Goal: Information Seeking & Learning: Learn about a topic

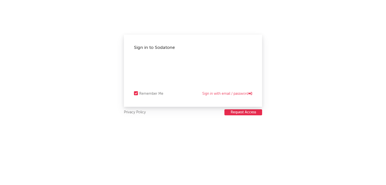
select select "warner_chappell"
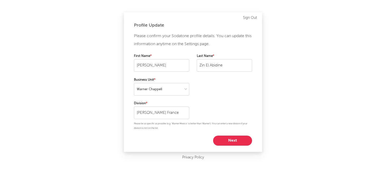
click at [229, 140] on button "Next" at bounding box center [232, 141] width 39 height 10
select select "other"
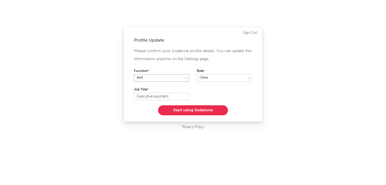
click at [185, 77] on select at bounding box center [161, 78] width 55 height 8
click at [215, 76] on select at bounding box center [224, 78] width 55 height 8
click at [183, 108] on button "Start using Sodatone" at bounding box center [193, 110] width 70 height 10
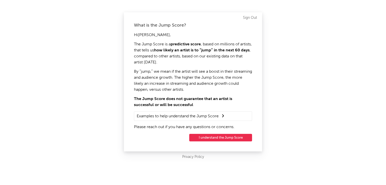
click at [215, 119] on summary "Examples to help understand the Jump Score" at bounding box center [193, 116] width 113 height 7
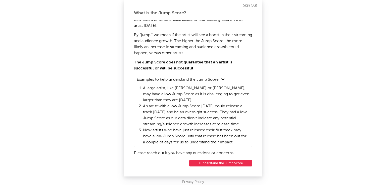
scroll to position [29, 0]
click at [215, 162] on button "I understand the Jump Score" at bounding box center [220, 163] width 63 height 7
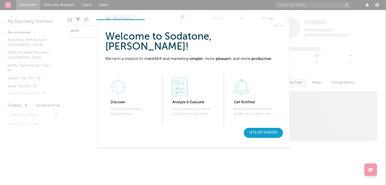
click at [271, 132] on div "Let's get started" at bounding box center [263, 133] width 39 height 10
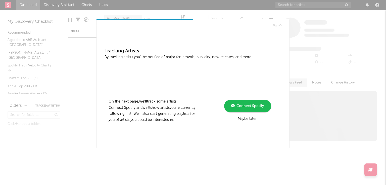
click at [240, 108] on div "Connect Spotify" at bounding box center [247, 106] width 33 height 6
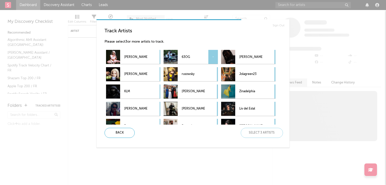
click at [190, 57] on p "63OG" at bounding box center [193, 56] width 23 height 11
click at [253, 54] on p "Jeune Morty" at bounding box center [250, 56] width 23 height 11
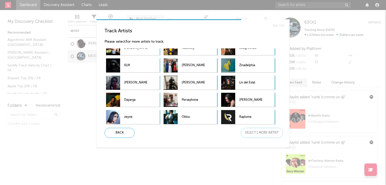
scroll to position [22, 0]
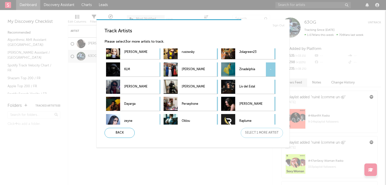
click at [249, 69] on p "Zinadelphia" at bounding box center [250, 69] width 23 height 11
click at [198, 73] on p "KIRBY" at bounding box center [193, 69] width 23 height 11
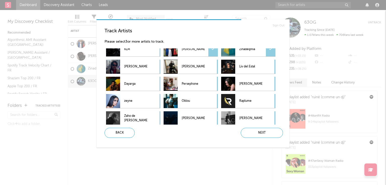
scroll to position [48, 0]
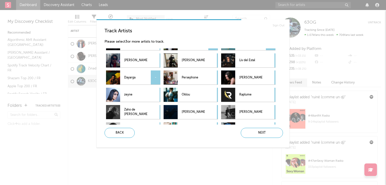
click at [124, 77] on div "Dayarga -" at bounding box center [126, 78] width 41 height 14
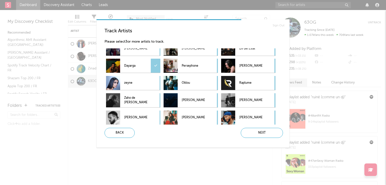
scroll to position [63, 0]
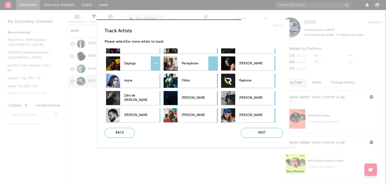
click at [181, 61] on div "Persephone -" at bounding box center [183, 64] width 41 height 14
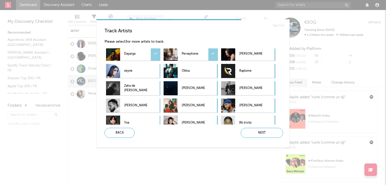
scroll to position [76, 0]
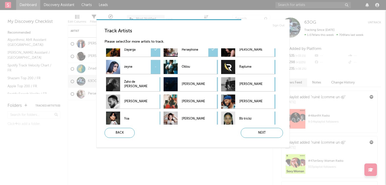
click at [137, 65] on p "zeyne" at bounding box center [135, 67] width 23 height 11
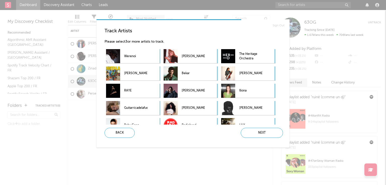
scroll to position [160, 0]
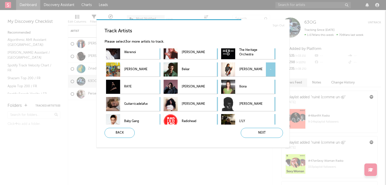
click at [247, 65] on p "Debbii Dawson" at bounding box center [250, 69] width 23 height 11
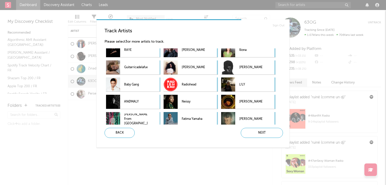
scroll to position [205, 0]
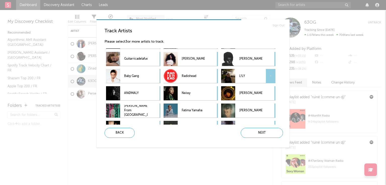
click at [237, 74] on div "L!LY -" at bounding box center [241, 76] width 41 height 14
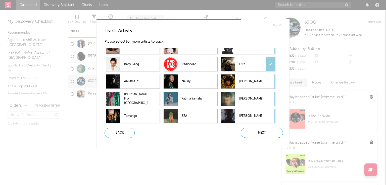
scroll to position [221, 0]
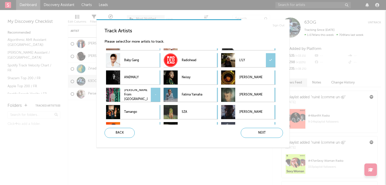
click at [140, 98] on p "Lizzi From Paris" at bounding box center [135, 94] width 23 height 11
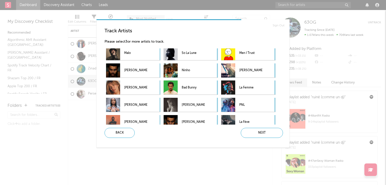
scroll to position [351, 0]
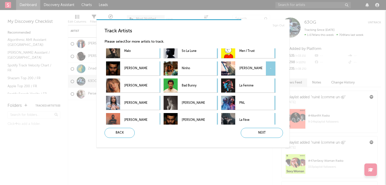
click at [243, 69] on p "Zakaria Springer" at bounding box center [250, 68] width 23 height 11
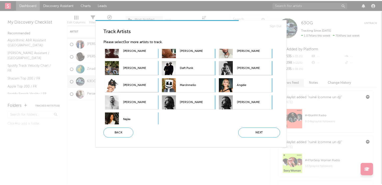
scroll to position [613, 0]
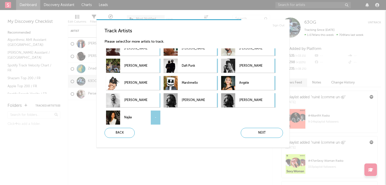
click at [137, 114] on p "Najâa" at bounding box center [135, 117] width 23 height 11
click at [266, 133] on div "Next" at bounding box center [262, 133] width 42 height 10
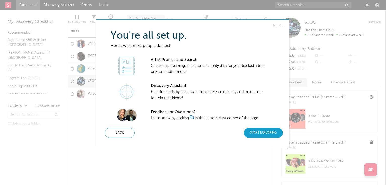
click at [252, 133] on div "Start Exploring" at bounding box center [263, 133] width 39 height 10
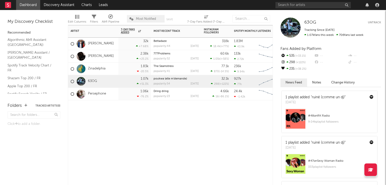
click at [185, 118] on div "Artist Notifications 7-Day Fans Added WoW % Change Most Recent Track Popularity…" at bounding box center [170, 105] width 205 height 160
click at [197, 129] on div "Artist Notifications 7-Day Fans Added WoW % Change Most Recent Track Popularity…" at bounding box center [170, 105] width 205 height 160
click at [297, 4] on input "text" at bounding box center [312, 5] width 75 height 6
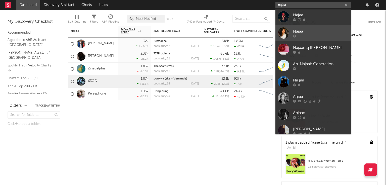
type input "najaa"
click at [299, 36] on div at bounding box center [320, 35] width 55 height 3
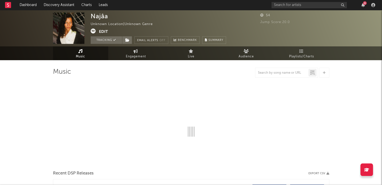
select select "6m"
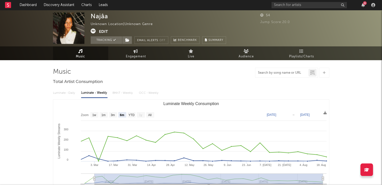
click at [289, 72] on input "text" at bounding box center [281, 73] width 53 height 4
type input "entre nous"
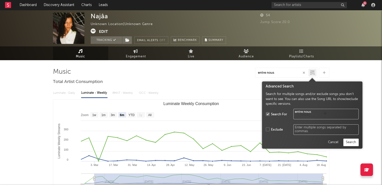
click at [310, 72] on div at bounding box center [312, 73] width 8 height 8
click at [351, 139] on button "Search" at bounding box center [350, 143] width 15 height 8
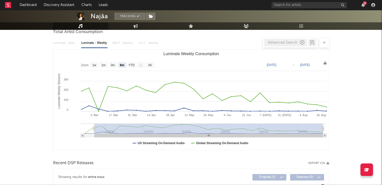
scroll to position [48, 0]
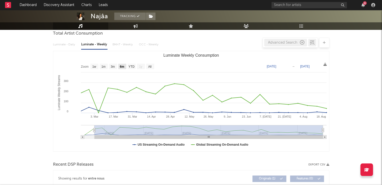
click at [122, 66] on text "6m" at bounding box center [122, 67] width 4 height 4
select select "6m"
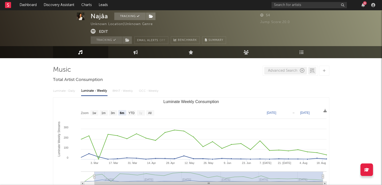
scroll to position [0, 0]
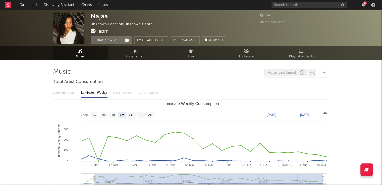
click at [302, 72] on icon "button" at bounding box center [302, 73] width 5 height 5
click at [285, 91] on div "Luminate - Daily Luminate - Weekly BMAT - Weekly OCC - Weekly" at bounding box center [191, 93] width 276 height 9
click at [268, 71] on input "text" at bounding box center [281, 73] width 53 height 4
click at [322, 73] on div at bounding box center [324, 73] width 10 height 10
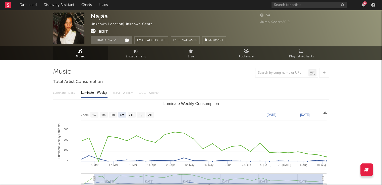
click at [107, 32] on button "Edit" at bounding box center [103, 32] width 9 height 6
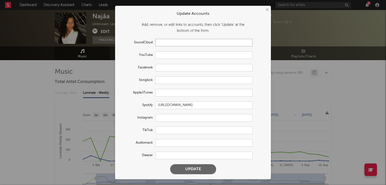
click at [166, 44] on input "text" at bounding box center [203, 43] width 97 height 8
click at [161, 117] on input "text" at bounding box center [203, 118] width 97 height 8
paste input "https://www.instagram.com/najaa___________/?hl=en"
type input "https://www.instagram.com/najaa___________/?hl=en"
click at [183, 166] on button "Update" at bounding box center [193, 169] width 46 height 10
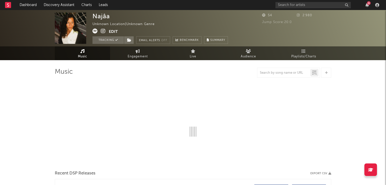
select select "6m"
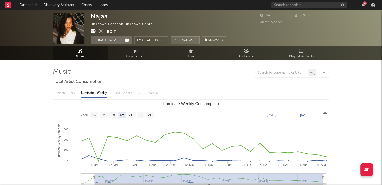
click at [173, 43] on link "Benchmark" at bounding box center [185, 40] width 29 height 8
click at [142, 50] on link "Engagement" at bounding box center [135, 53] width 55 height 14
select select "1w"
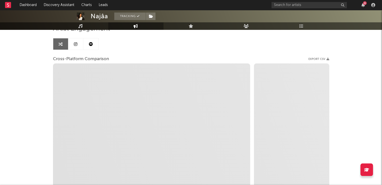
scroll to position [50, 0]
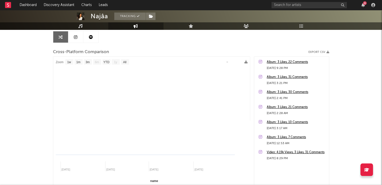
select select "1m"
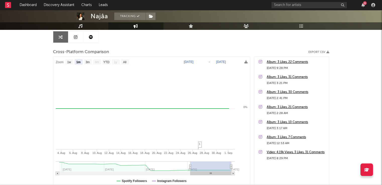
click at [78, 36] on link at bounding box center [75, 36] width 15 height 11
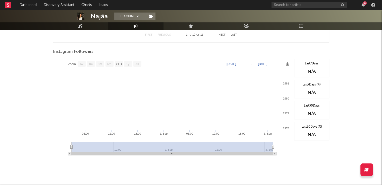
scroll to position [230, 0]
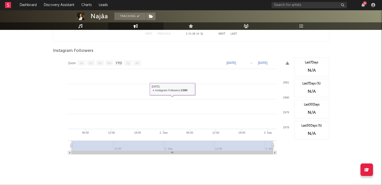
click at [81, 62] on text "1w" at bounding box center [81, 64] width 4 height 4
click at [71, 64] on text "Zoom" at bounding box center [72, 64] width 8 height 4
click at [108, 64] on text "6m" at bounding box center [109, 64] width 4 height 4
click at [131, 62] on rect at bounding box center [128, 63] width 8 height 6
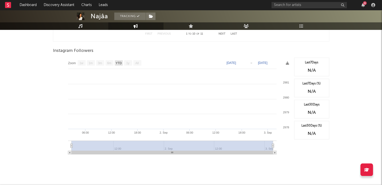
click at [119, 64] on text "YTD" at bounding box center [119, 64] width 6 height 4
select select "YTD"
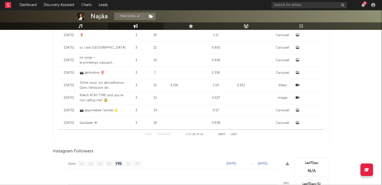
scroll to position [130, 0]
click at [233, 133] on button "Last" at bounding box center [234, 134] width 7 height 3
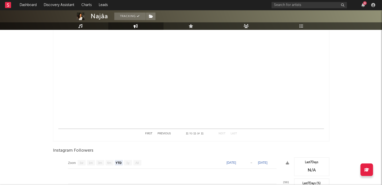
scroll to position [94, 0]
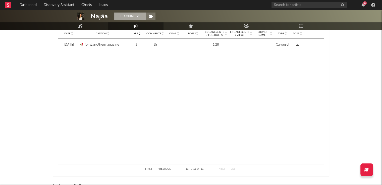
click at [132, 14] on button "Tracking" at bounding box center [129, 17] width 31 height 8
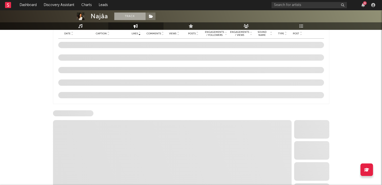
click at [125, 19] on button "Track" at bounding box center [129, 17] width 31 height 8
drag, startPoint x: 381, startPoint y: 78, endPoint x: 381, endPoint y: 60, distance: 18.6
click at [381, 60] on div "Najâa Tracking Unknown Location | Unknown Genre Edit Tracking Email Alerts Off …" at bounding box center [191, 86] width 382 height 340
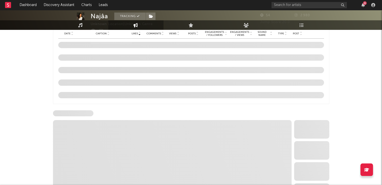
scroll to position [0, 0]
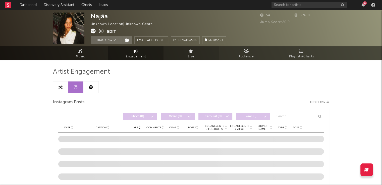
click at [186, 52] on link "Live" at bounding box center [190, 53] width 55 height 14
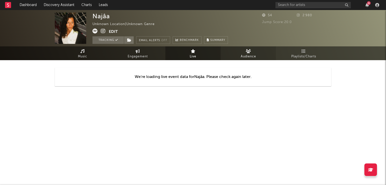
click at [236, 52] on link "Audience" at bounding box center [247, 53] width 55 height 14
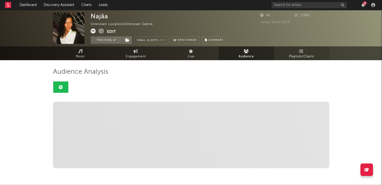
click at [291, 49] on link "Playlists/Charts" at bounding box center [301, 53] width 55 height 14
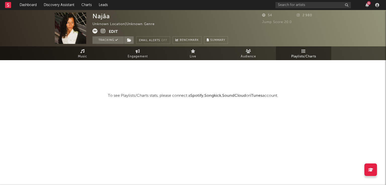
click at [193, 95] on strong "Spotify" at bounding box center [196, 96] width 13 height 4
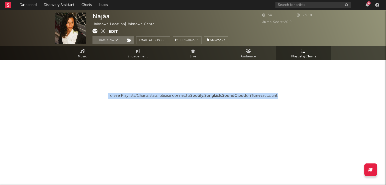
click at [193, 95] on strong "Spotify" at bounding box center [196, 96] width 13 height 4
click at [186, 122] on html "Dashboard Discovery Assistant Charts Leads 6 Notifications Settings All Growth …" at bounding box center [193, 61] width 386 height 122
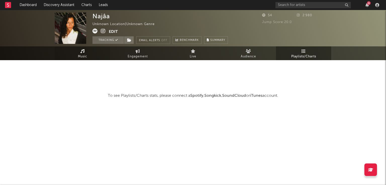
click at [76, 54] on link "Music" at bounding box center [82, 53] width 55 height 14
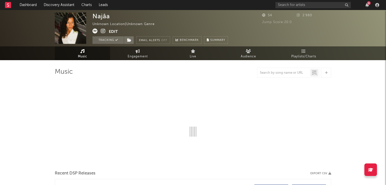
click at [78, 54] on span "Music" at bounding box center [82, 57] width 9 height 6
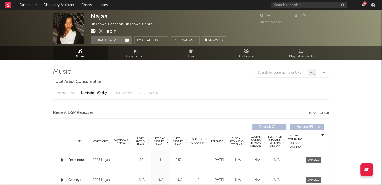
select select "6m"
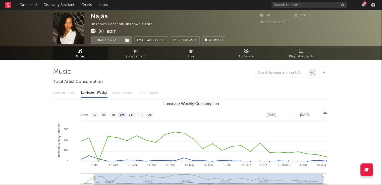
click at [100, 23] on div "Unknown Location | Unknown Genre" at bounding box center [125, 24] width 68 height 6
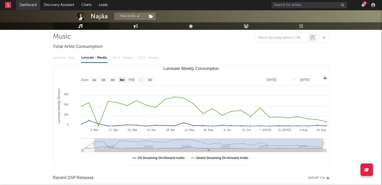
scroll to position [25, 0]
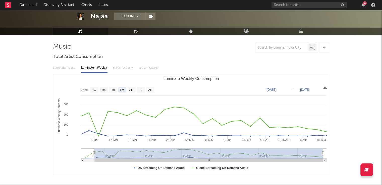
click at [8, 5] on rect at bounding box center [8, 5] width 6 height 6
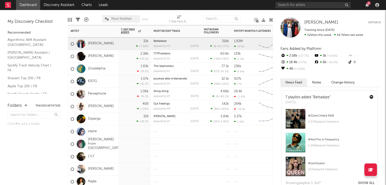
click at [109, 83] on div "63OG" at bounding box center [93, 81] width 50 height 13
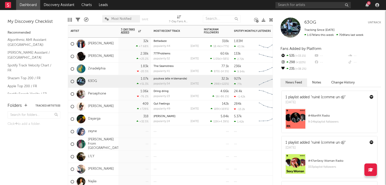
click at [109, 83] on div "63OG" at bounding box center [93, 81] width 50 height 13
click at [310, 24] on span "63OG" at bounding box center [310, 22] width 12 height 4
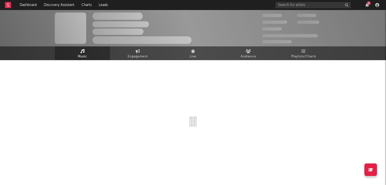
select select "6m"
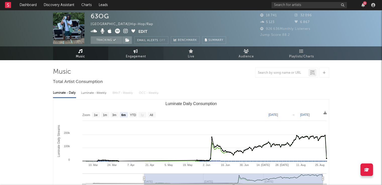
click at [123, 57] on link "Engagement" at bounding box center [135, 53] width 55 height 14
select select "1w"
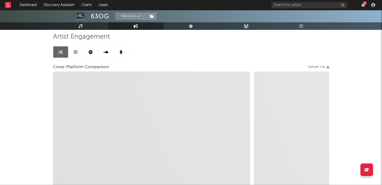
scroll to position [25, 0]
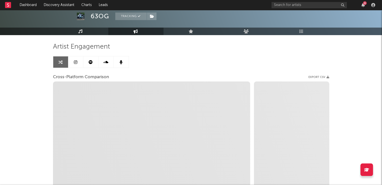
click at [88, 62] on link at bounding box center [90, 62] width 15 height 11
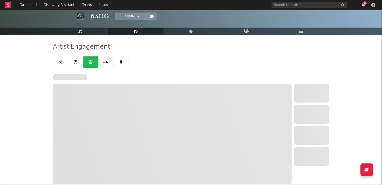
select select "6m"
select select "1w"
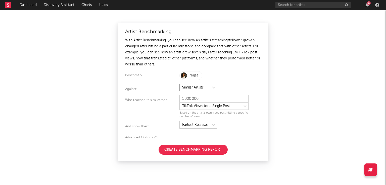
click at [194, 87] on select at bounding box center [198, 88] width 38 height 8
click at [189, 99] on input "1 000 000" at bounding box center [213, 99] width 69 height 8
drag, startPoint x: 203, startPoint y: 99, endPoint x: 191, endPoint y: 99, distance: 11.3
click at [191, 99] on input "1 000 000" at bounding box center [213, 99] width 69 height 8
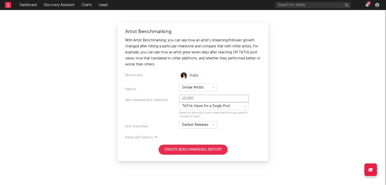
type input "10 000"
click at [217, 104] on select at bounding box center [213, 106] width 69 height 8
click at [203, 108] on select at bounding box center [213, 106] width 69 height 8
click at [176, 136] on div "Advanced Options" at bounding box center [193, 138] width 136 height 6
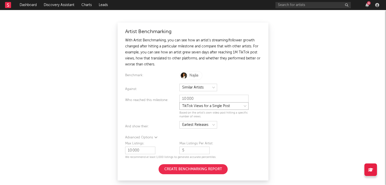
click at [216, 106] on select at bounding box center [213, 106] width 69 height 8
click at [179, 102] on select at bounding box center [213, 106] width 69 height 8
select select "tiktok_self_promo"
type input "25 000"
select select "nielsen_global_audio_stream"
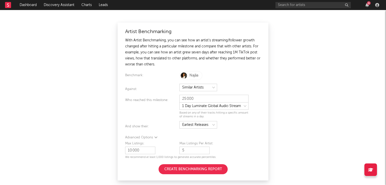
click at [304, 34] on div "Artist Benchmarking With Artist Benchmarking, you can see how an artist's strea…" at bounding box center [193, 97] width 386 height 175
click at [376, 3] on icon "button" at bounding box center [377, 5] width 4 height 4
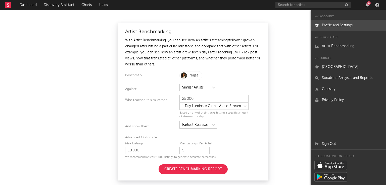
click at [334, 25] on link "Profile and Settings" at bounding box center [347, 25] width 75 height 11
select select "warner_chappell"
select select "other"
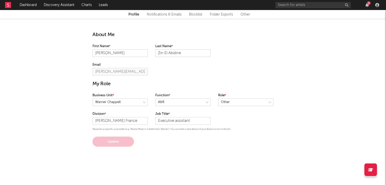
click at [249, 14] on link "Other" at bounding box center [245, 15] width 10 height 6
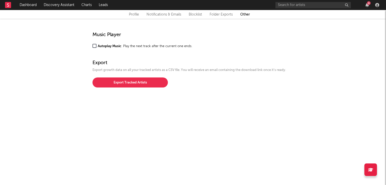
click at [228, 13] on link "Folder Exports" at bounding box center [220, 15] width 23 height 6
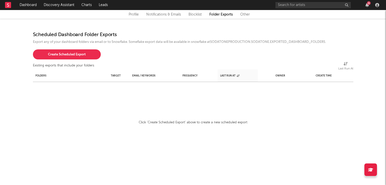
click at [194, 13] on link "Blocklist" at bounding box center [194, 15] width 13 height 6
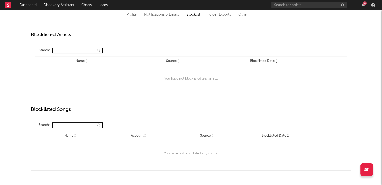
click at [158, 15] on link "Notifications & Emails" at bounding box center [161, 15] width 35 height 6
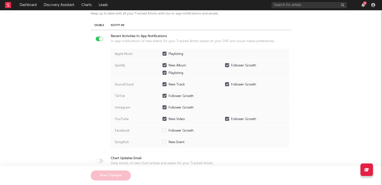
scroll to position [152, 0]
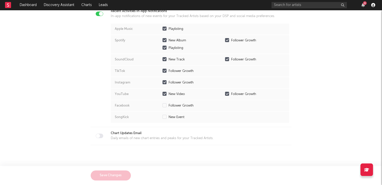
click at [373, 6] on icon "button" at bounding box center [373, 5] width 4 height 4
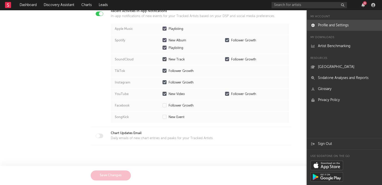
click at [346, 27] on link "Profile and Settings" at bounding box center [344, 25] width 75 height 11
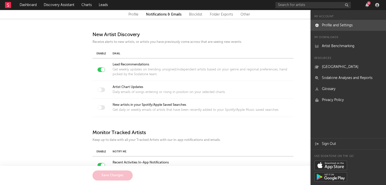
select select "warner_chappell"
select select "other"
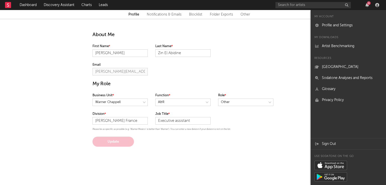
click at [143, 162] on html "Dashboard Discovery Assistant Charts Leads 6 Notifications Settings All Growth …" at bounding box center [193, 81] width 386 height 162
